Goal: Transaction & Acquisition: Purchase product/service

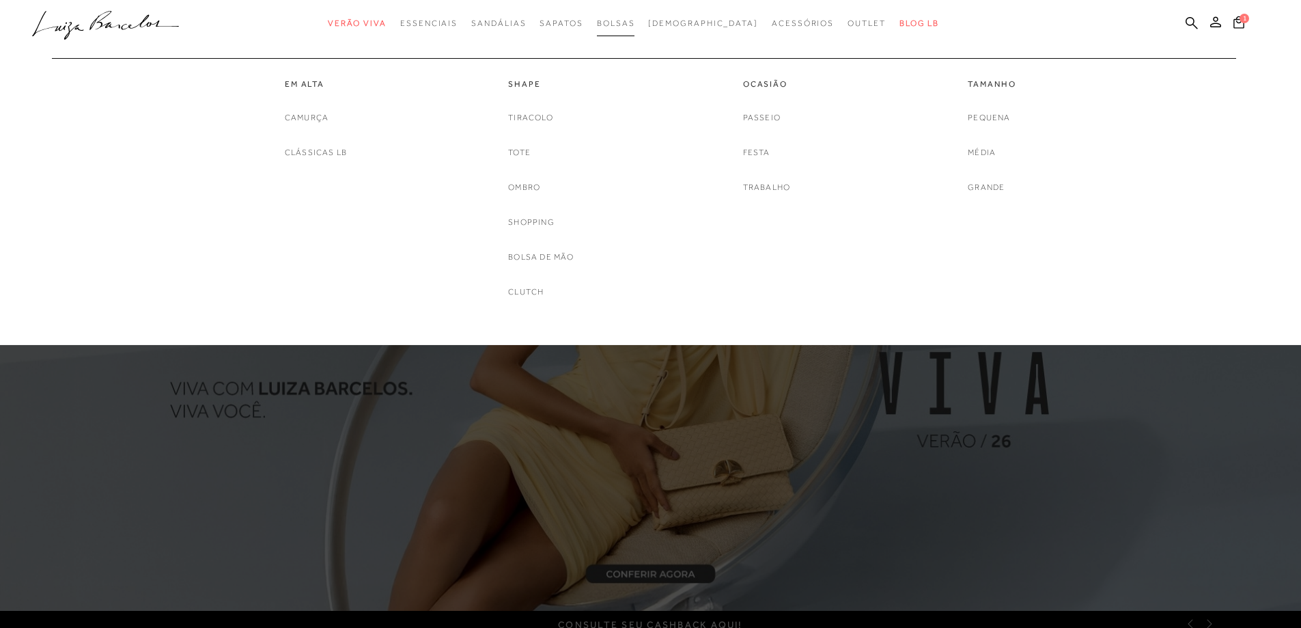
click at [635, 18] on link "Bolsas" at bounding box center [616, 23] width 38 height 25
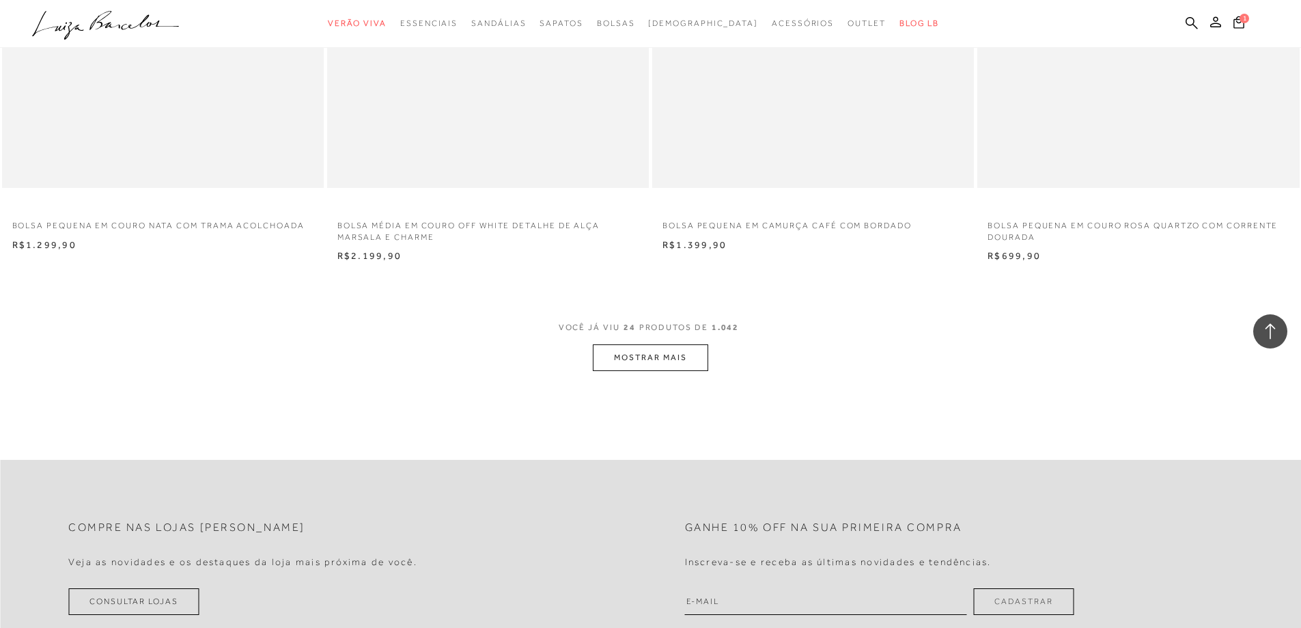
scroll to position [3415, 0]
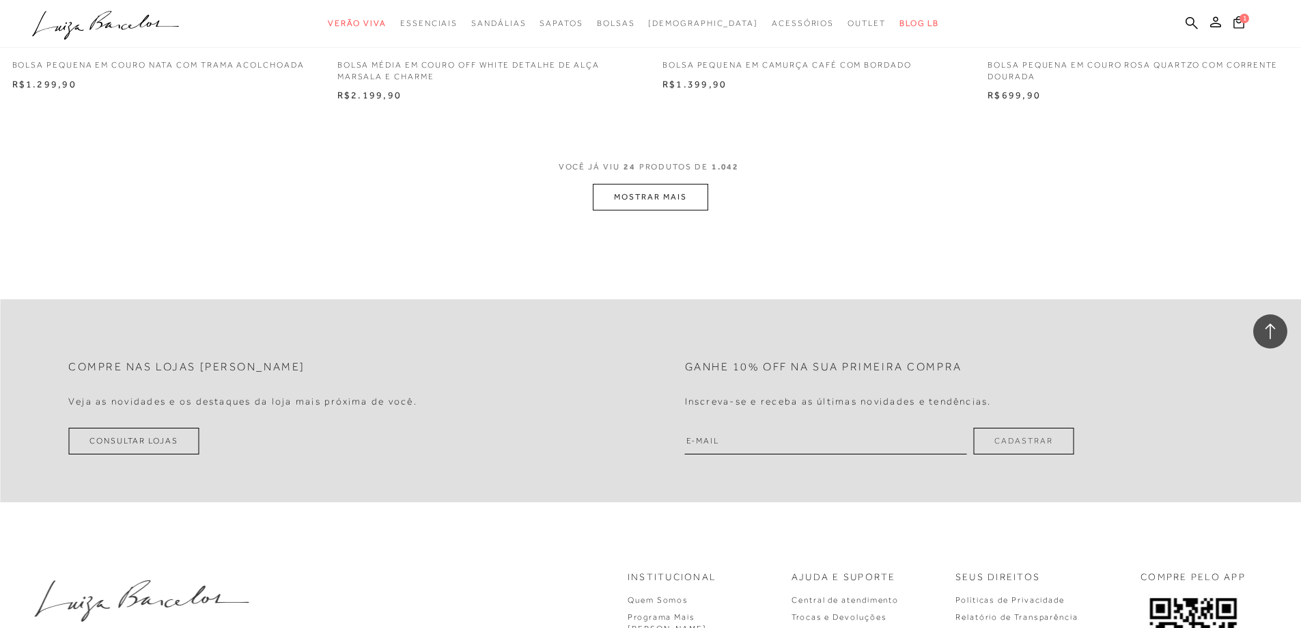
click at [663, 193] on button "MOSTRAR MAIS" at bounding box center [650, 197] width 115 height 27
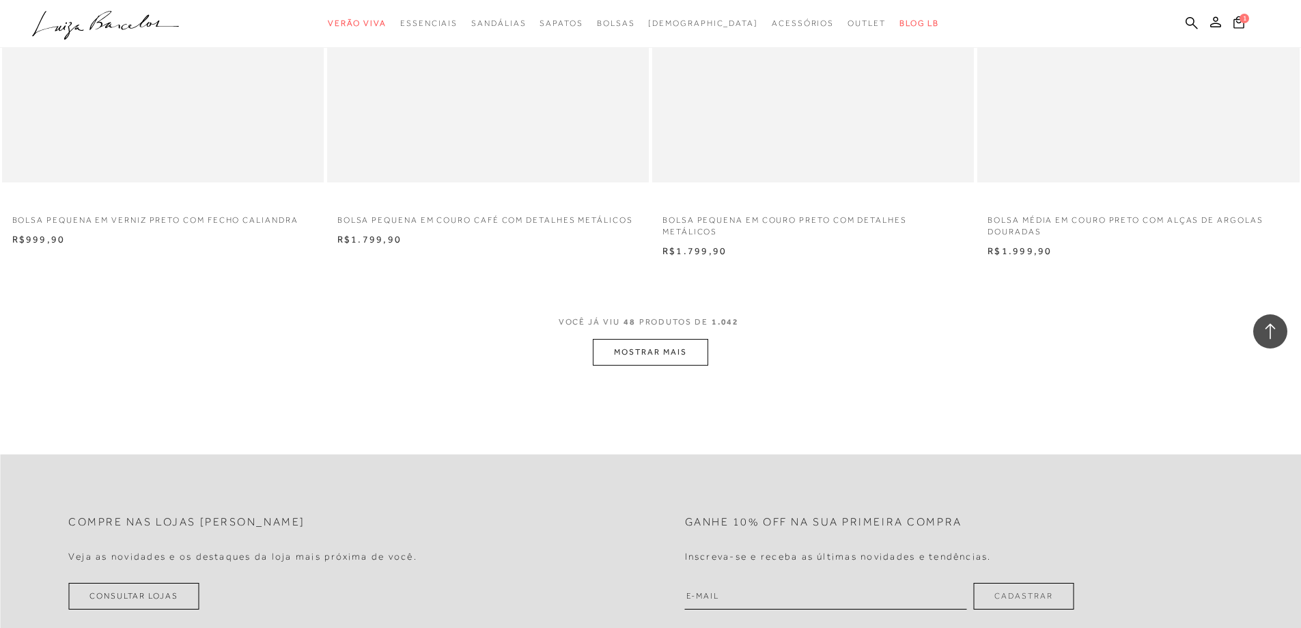
scroll to position [6693, 0]
click at [654, 350] on button "MOSTRAR MAIS" at bounding box center [650, 348] width 115 height 27
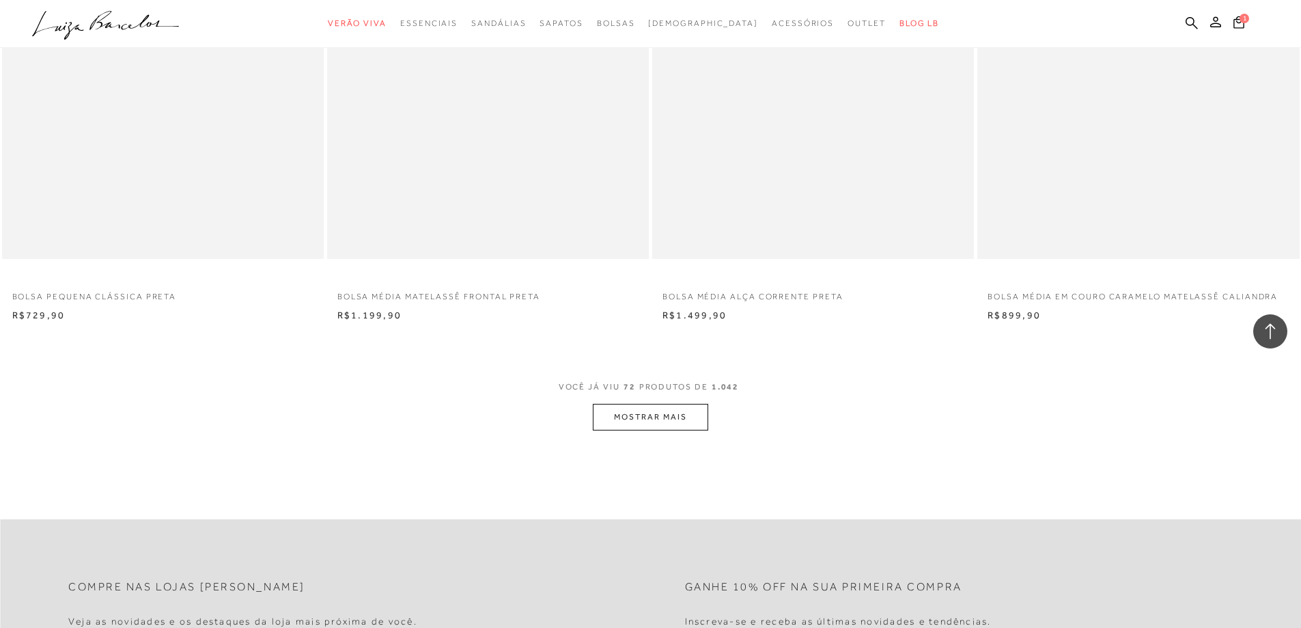
scroll to position [10176, 0]
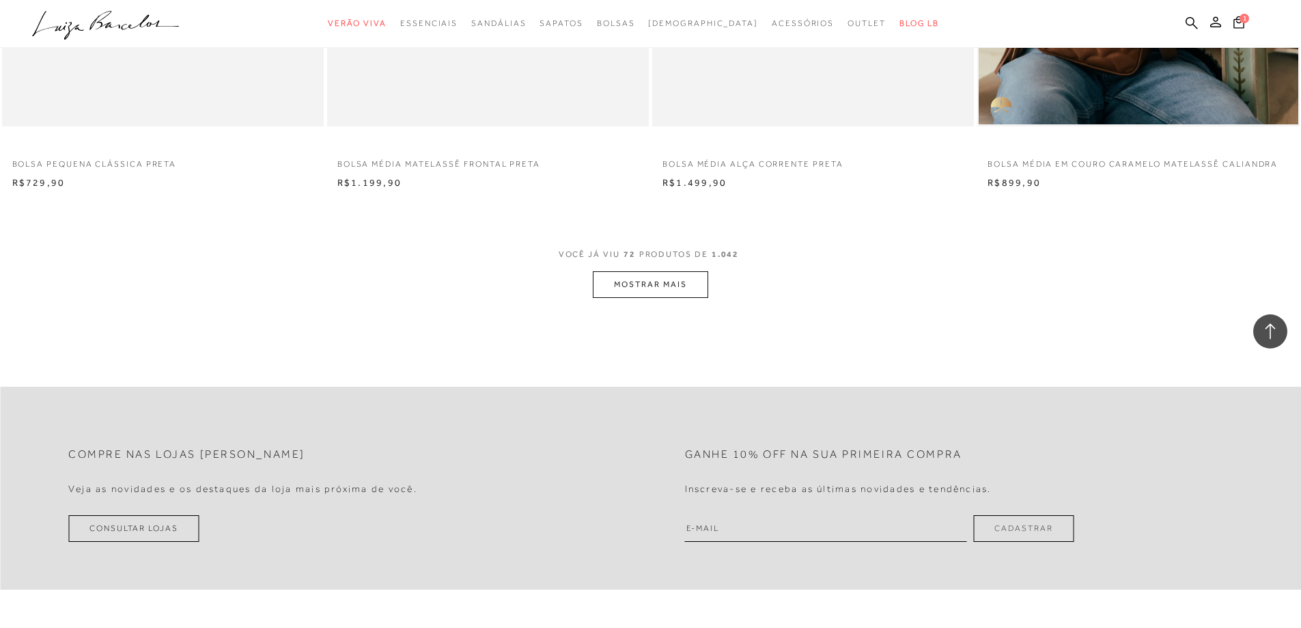
click at [666, 285] on button "MOSTRAR MAIS" at bounding box center [650, 284] width 115 height 27
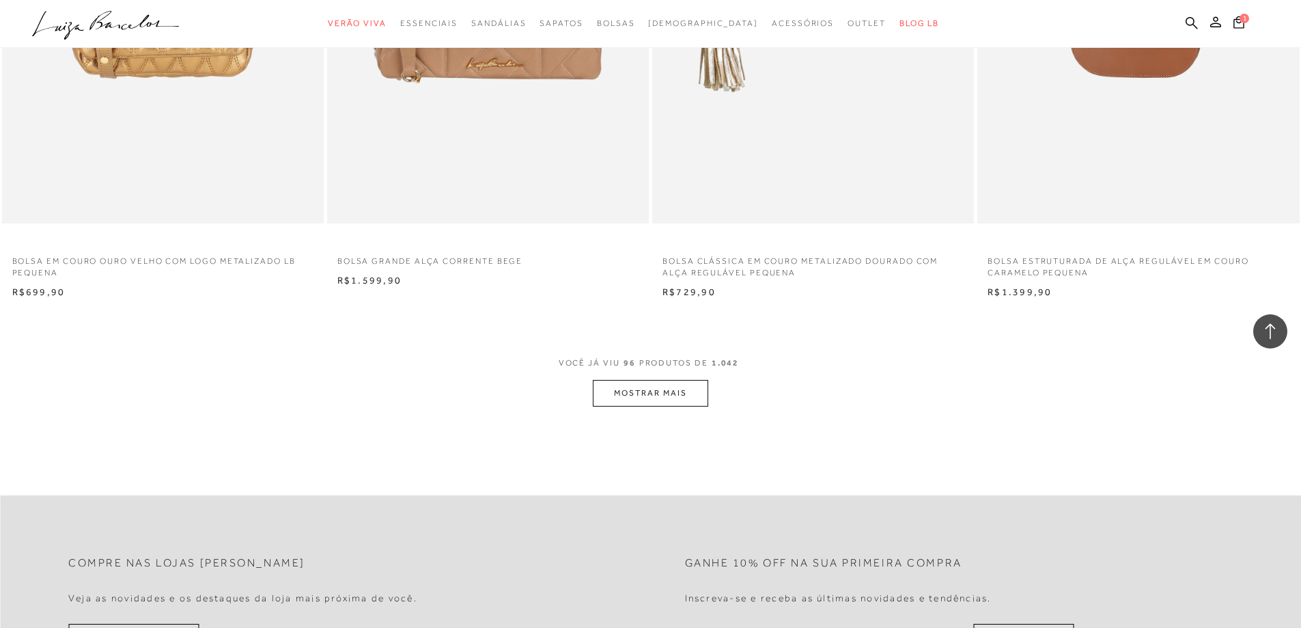
scroll to position [13659, 0]
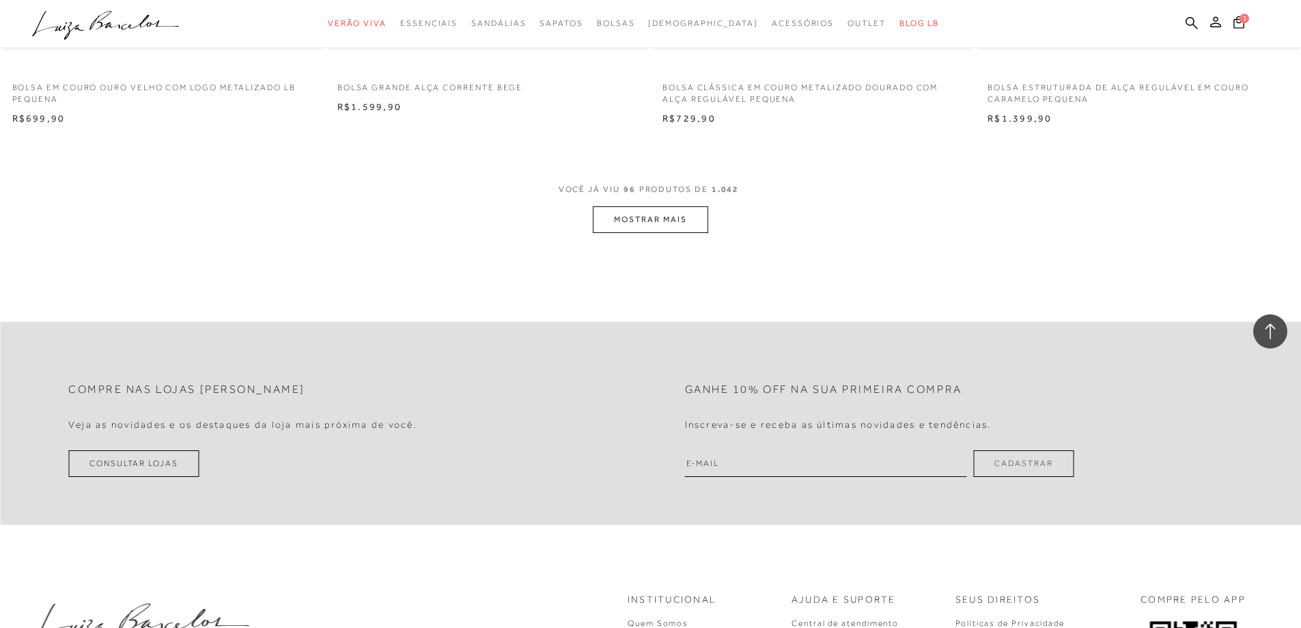
click at [682, 225] on button "MOSTRAR MAIS" at bounding box center [650, 219] width 115 height 27
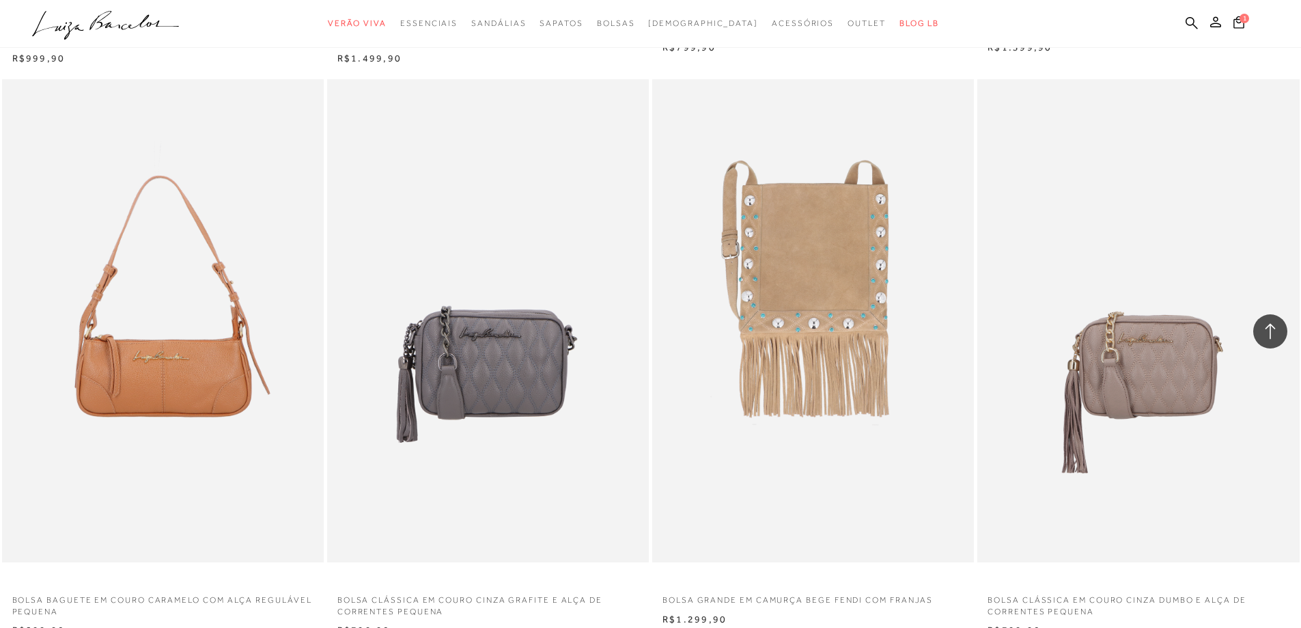
scroll to position [16937, 0]
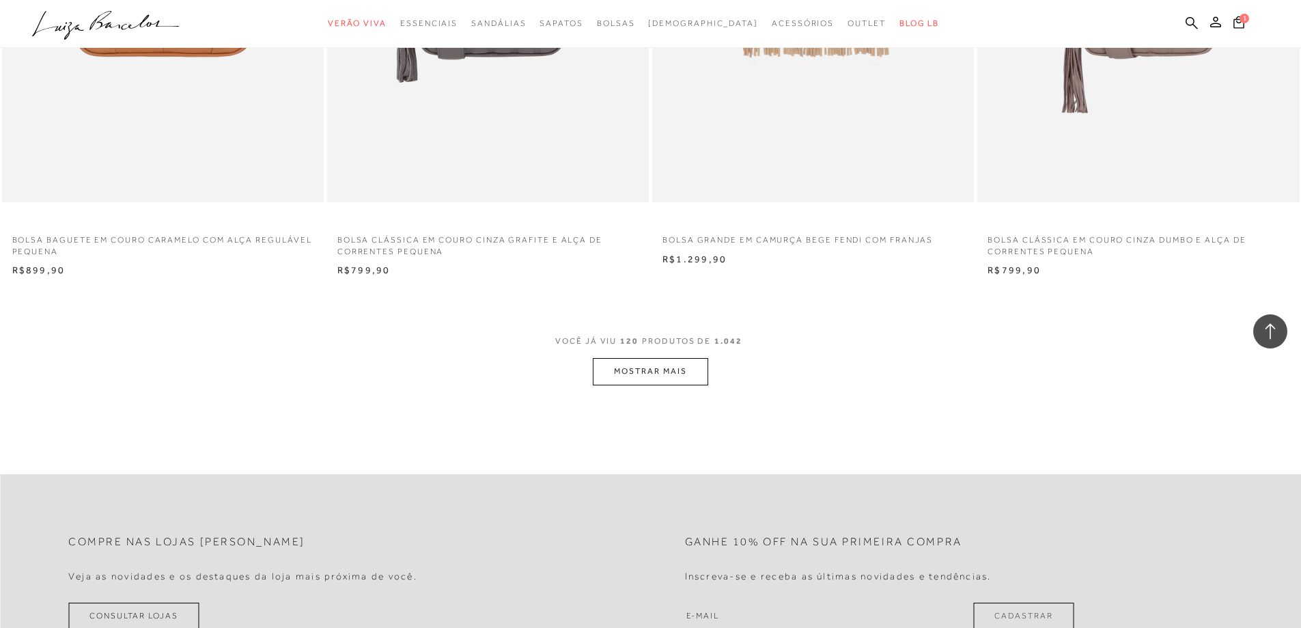
click at [650, 364] on button "MOSTRAR MAIS" at bounding box center [650, 371] width 115 height 27
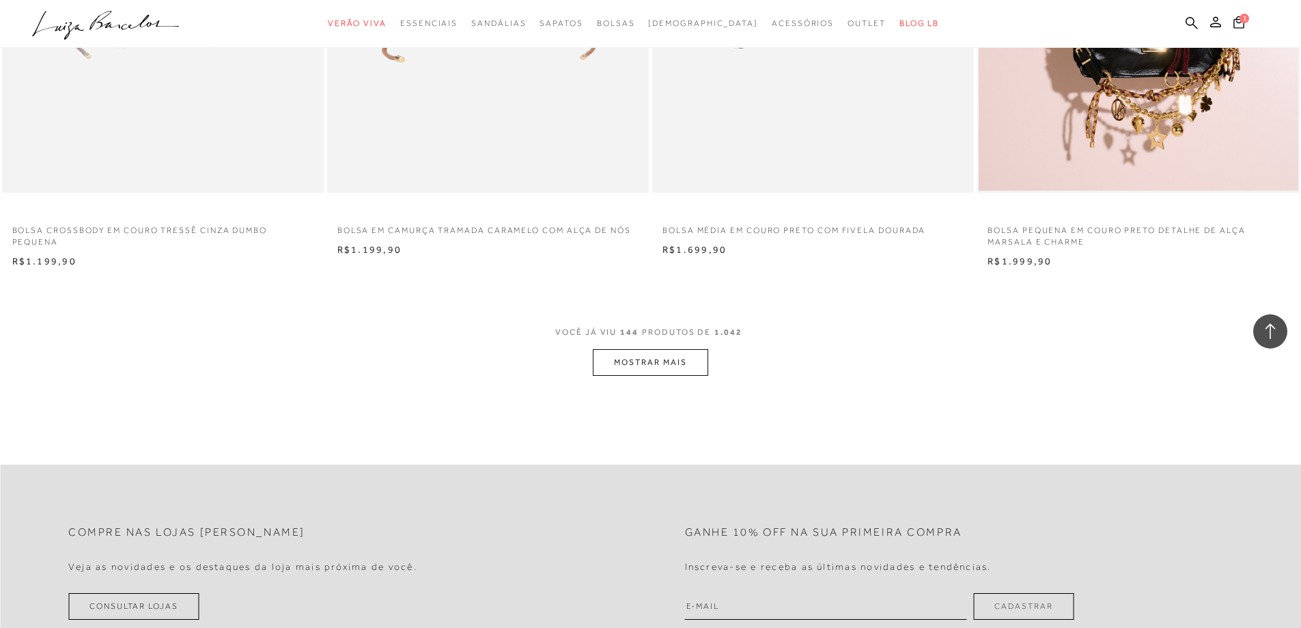
scroll to position [20420, 0]
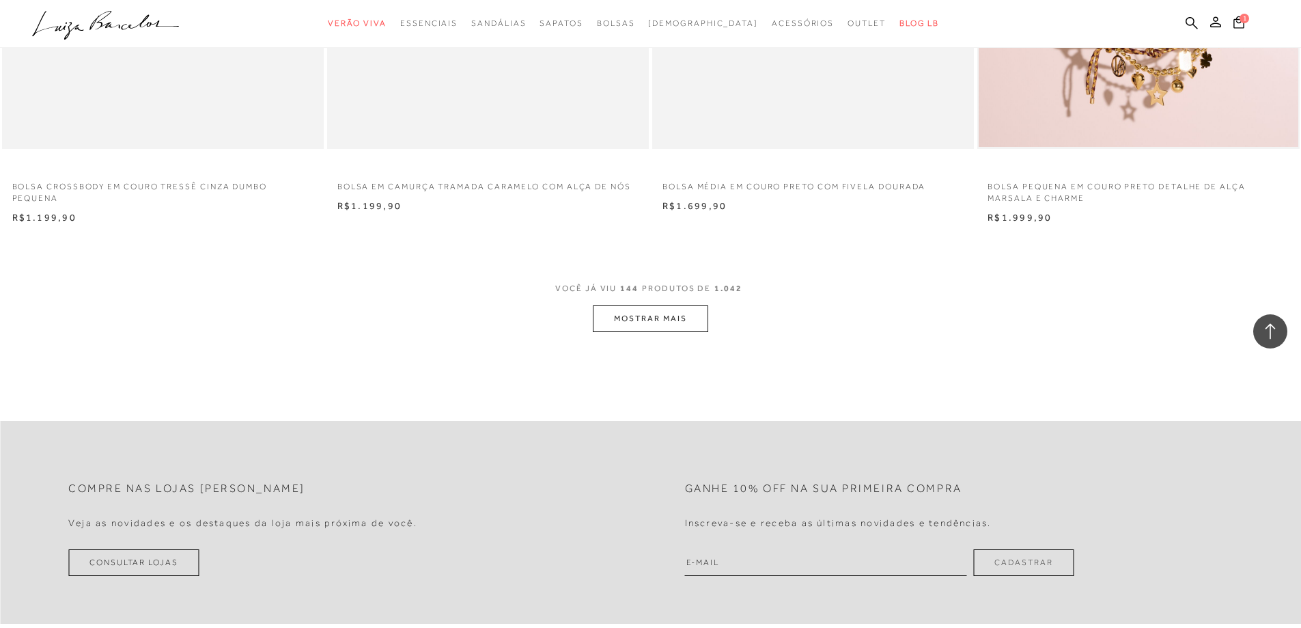
click at [668, 316] on button "MOSTRAR MAIS" at bounding box center [650, 318] width 115 height 27
